Goal: Check status: Check status

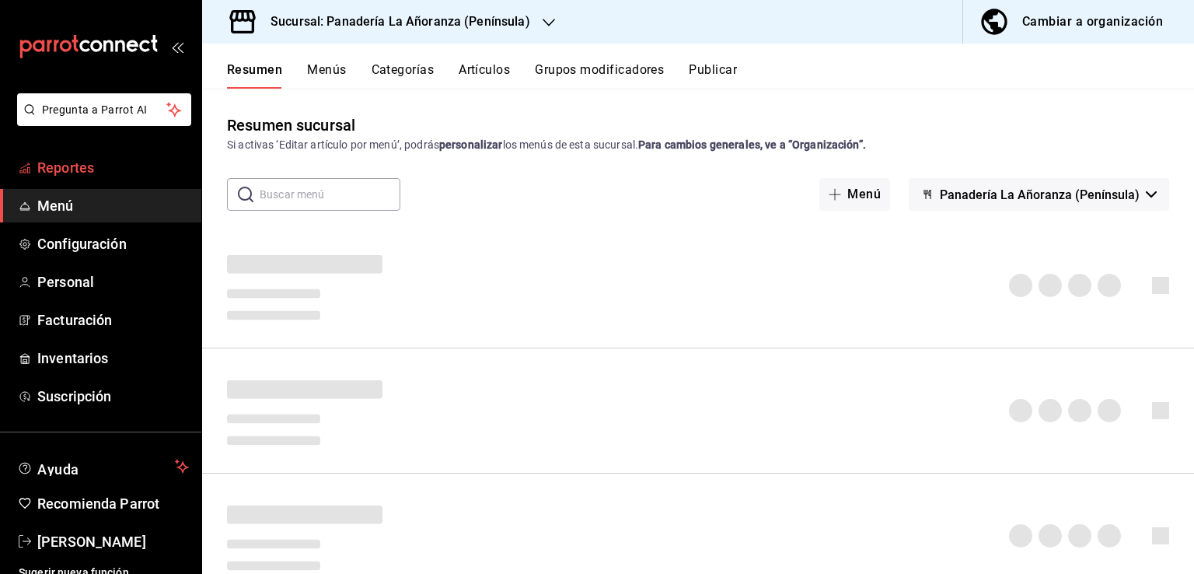
click at [75, 178] on link "Reportes" at bounding box center [100, 167] width 201 height 33
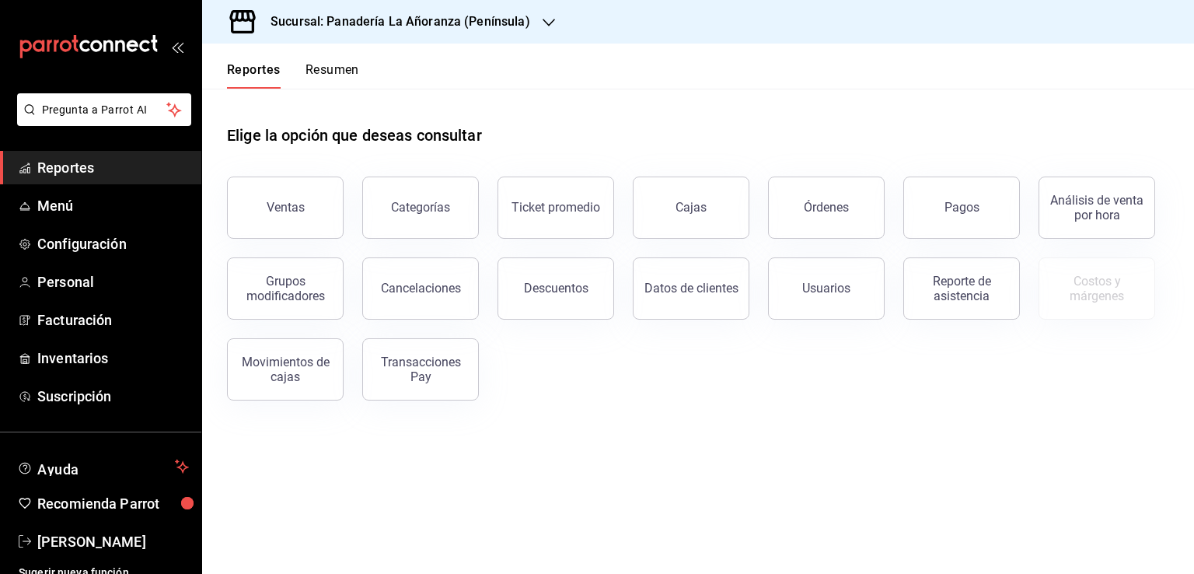
click at [348, 78] on button "Resumen" at bounding box center [332, 75] width 54 height 26
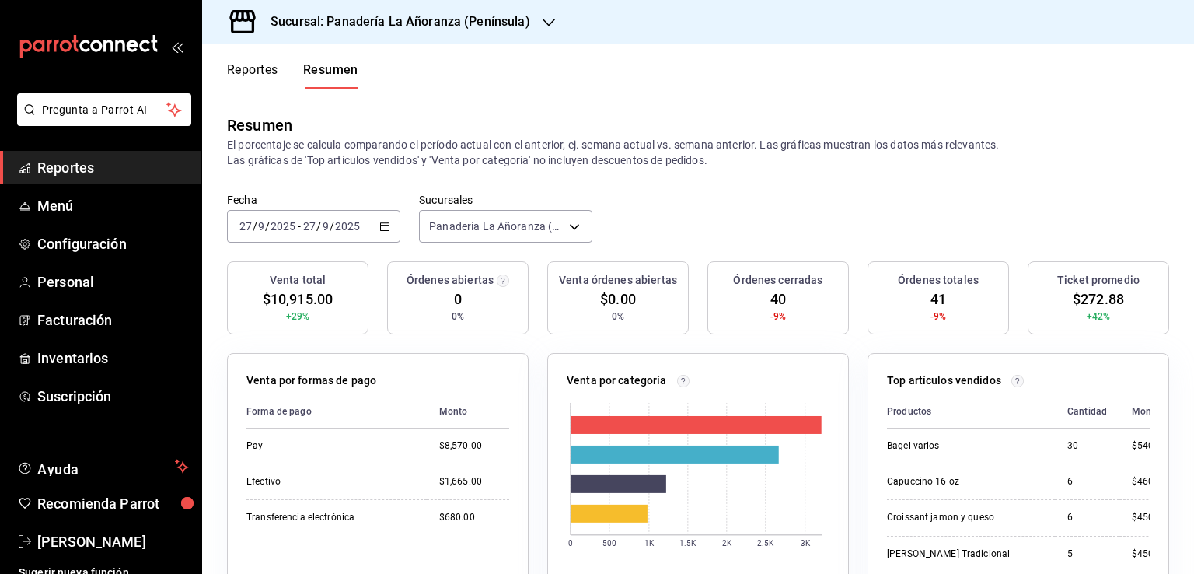
click at [311, 231] on input "27" at bounding box center [309, 226] width 14 height 12
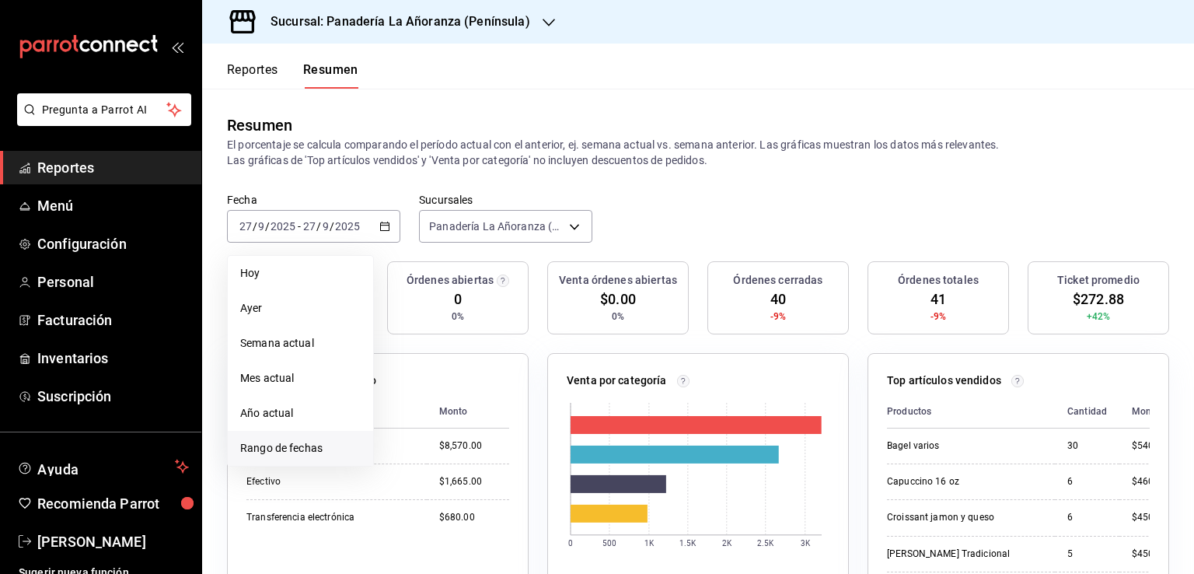
click at [296, 442] on span "Rango de fechas" at bounding box center [300, 448] width 120 height 16
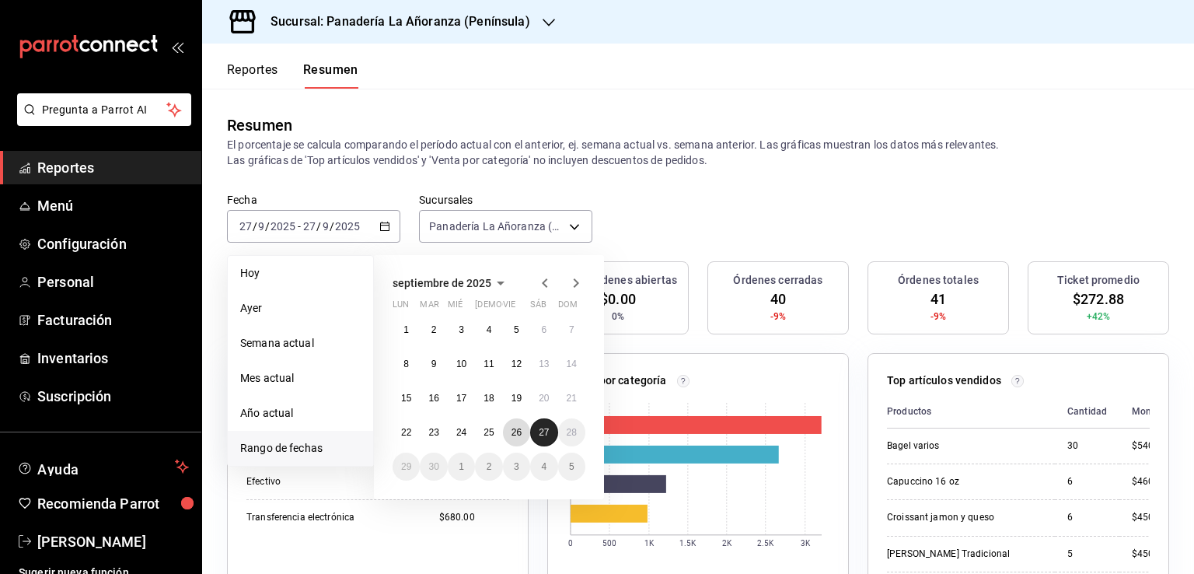
drag, startPoint x: 515, startPoint y: 433, endPoint x: 537, endPoint y: 435, distance: 21.9
click at [516, 433] on abbr "26" at bounding box center [516, 432] width 10 height 11
click at [540, 435] on abbr "27" at bounding box center [544, 432] width 10 height 11
